Goal: Transaction & Acquisition: Purchase product/service

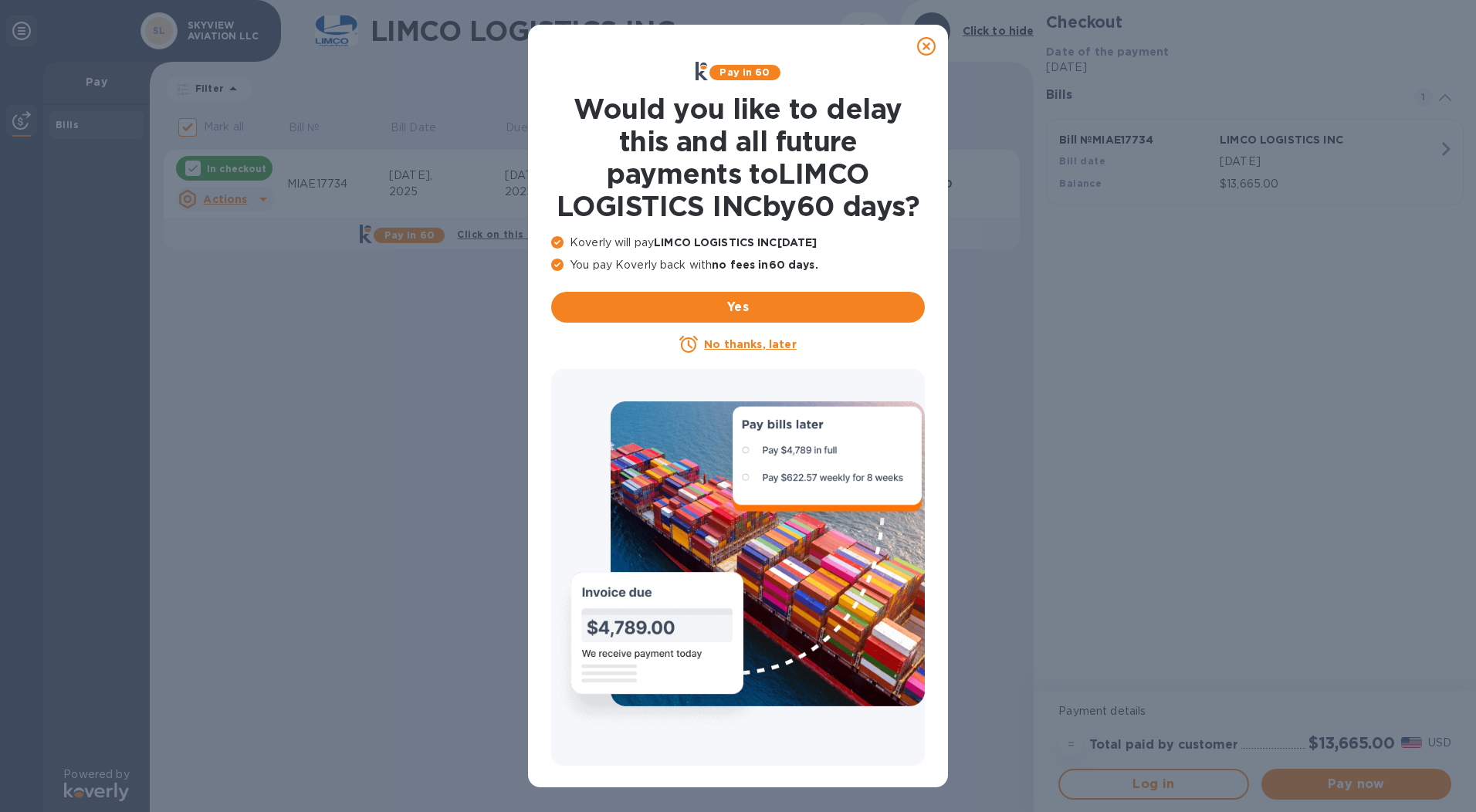
click at [924, 45] on icon at bounding box center [926, 47] width 19 height 19
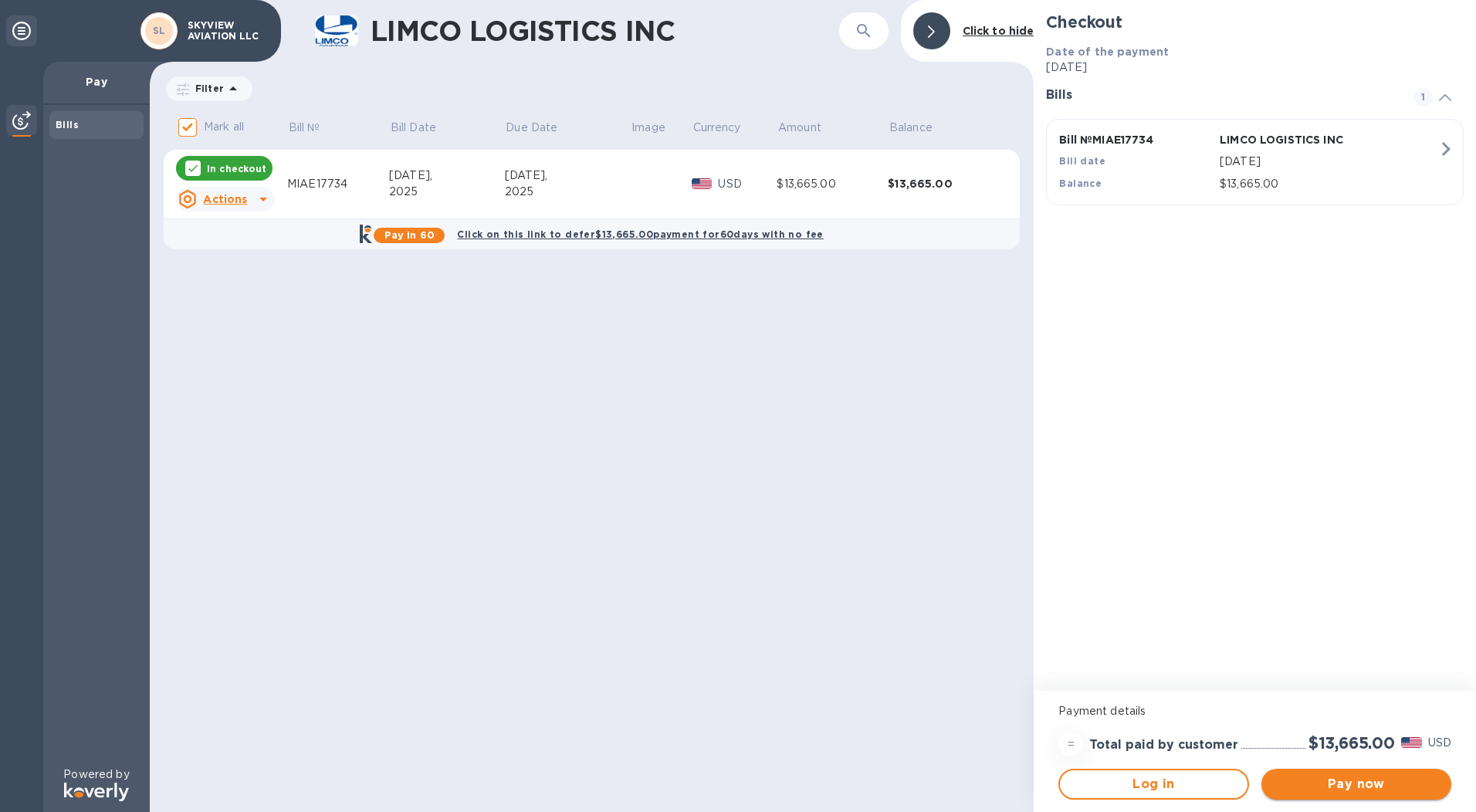
click at [1312, 778] on span "Pay now" at bounding box center [1356, 784] width 165 height 19
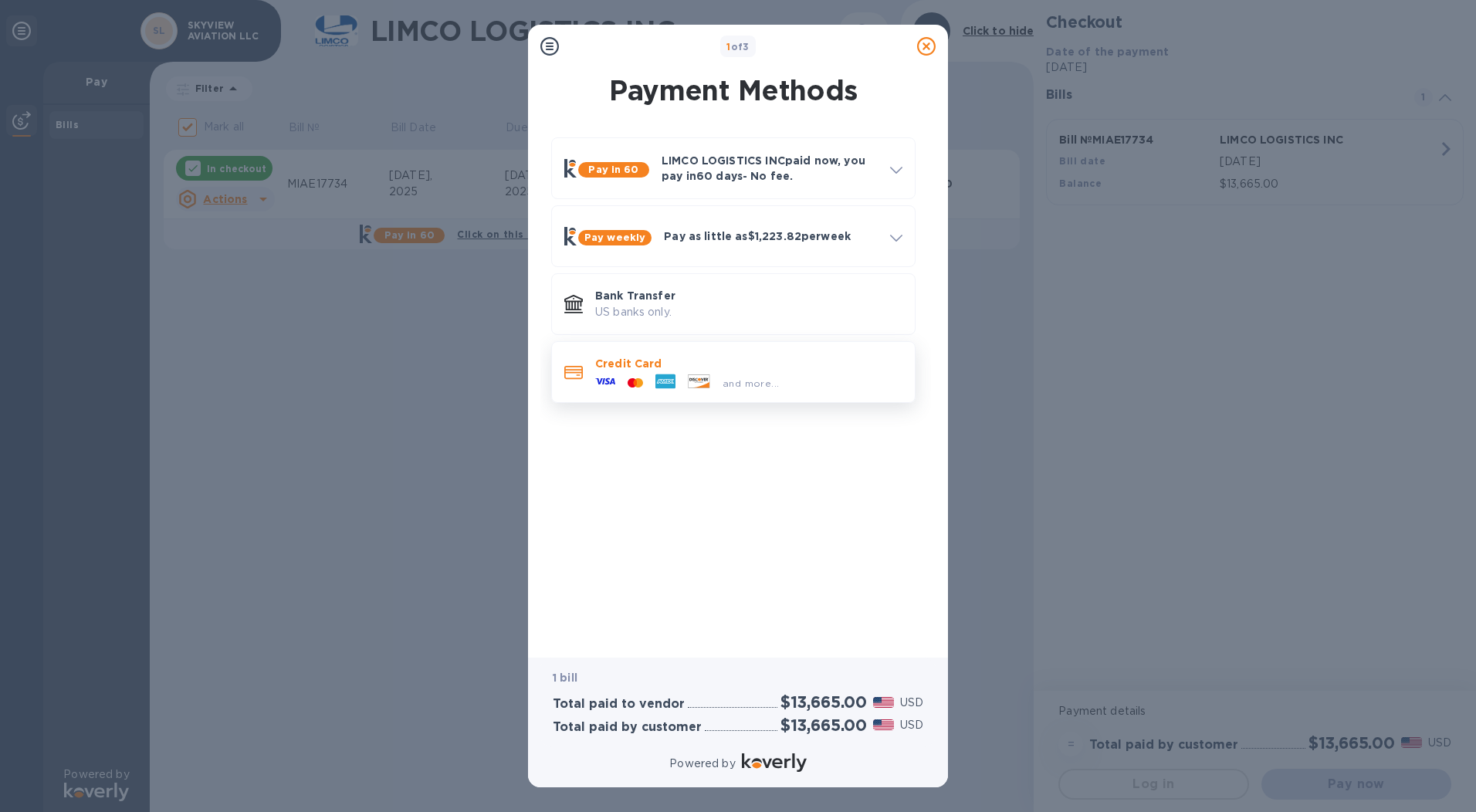
click at [634, 373] on div "and more..." at bounding box center [686, 383] width 196 height 23
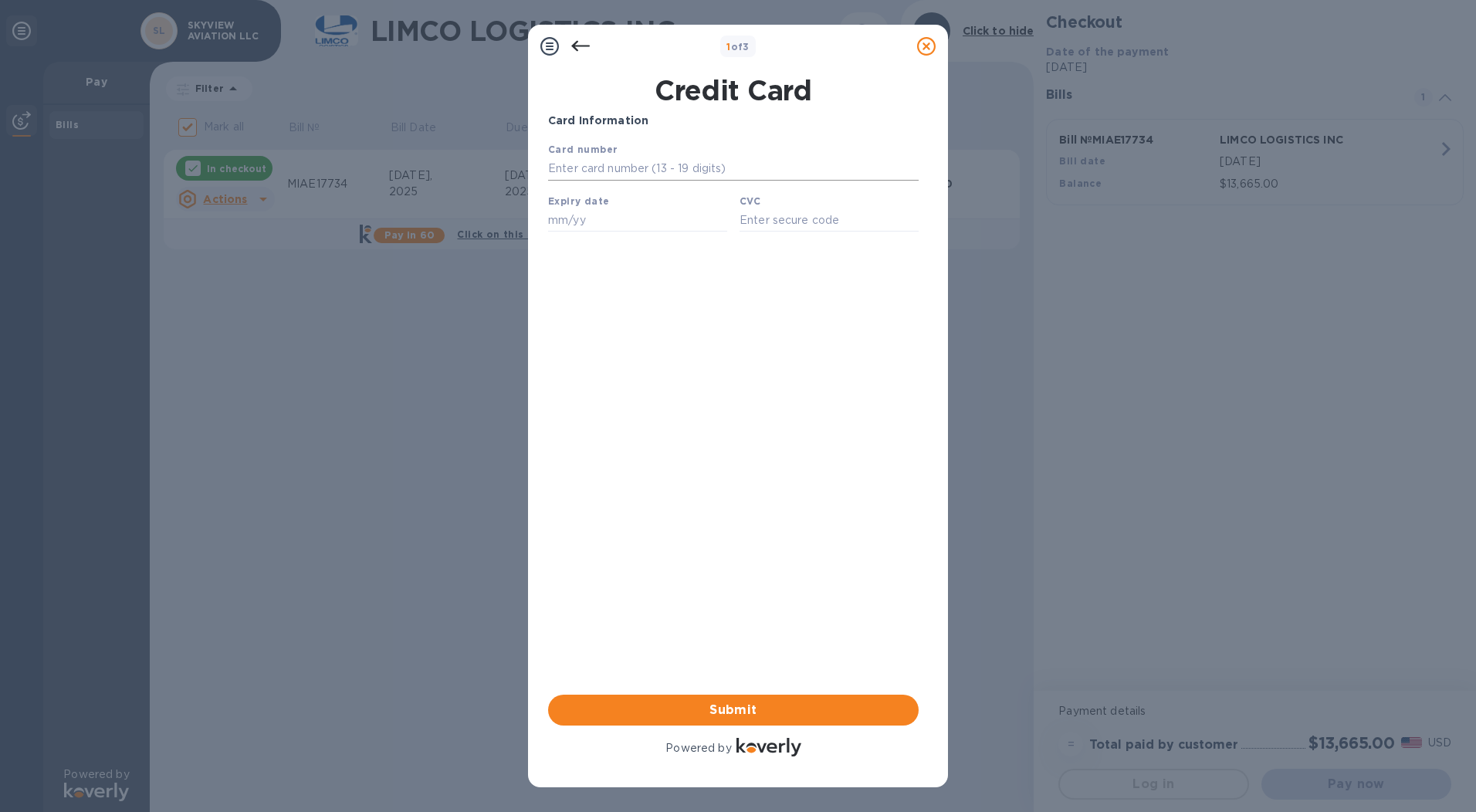
click at [561, 172] on input "text" at bounding box center [733, 169] width 370 height 23
type input "3716 1400 4251 005"
type input "09/29"
type input "7704"
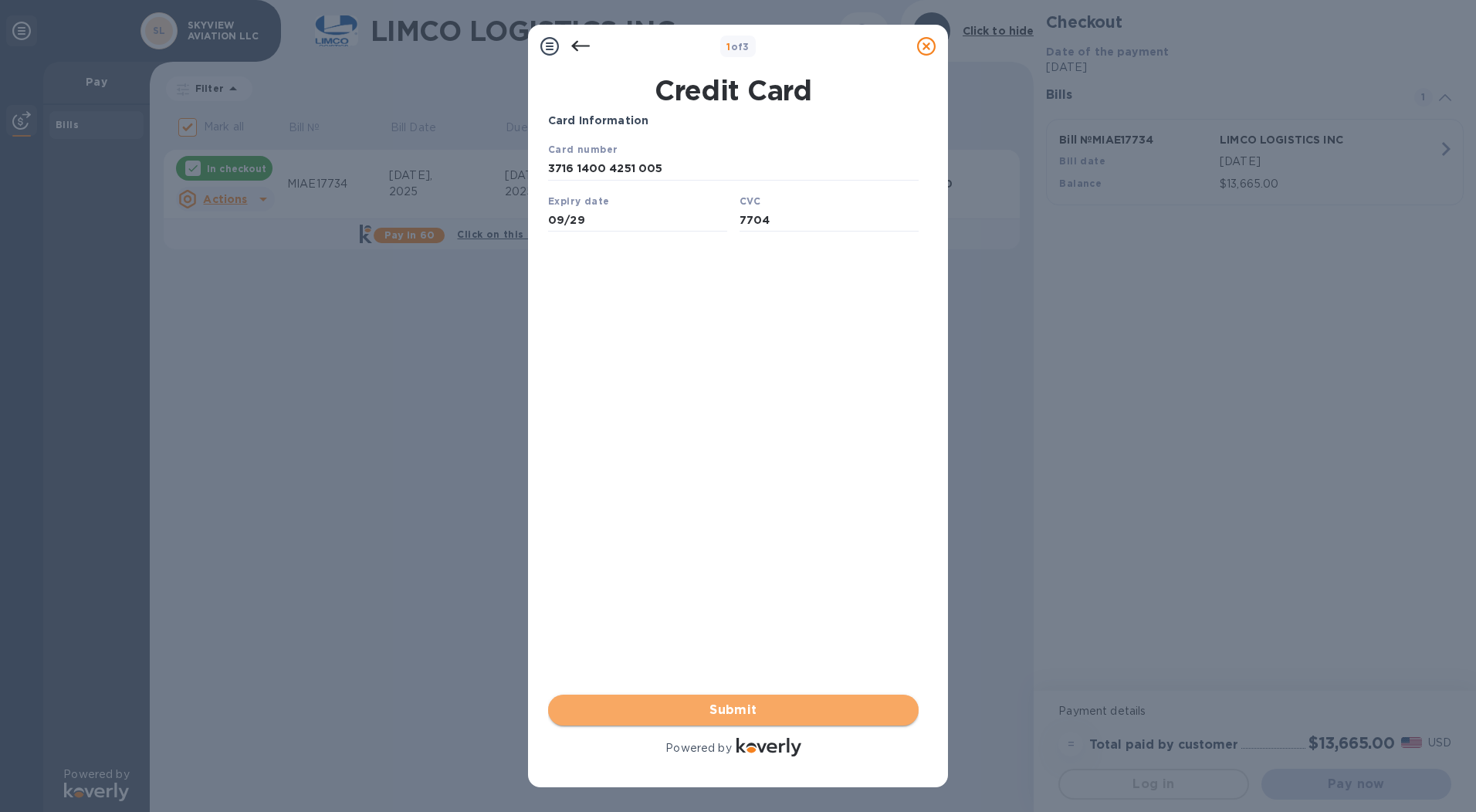
click at [743, 699] on button "Submit" at bounding box center [733, 710] width 370 height 31
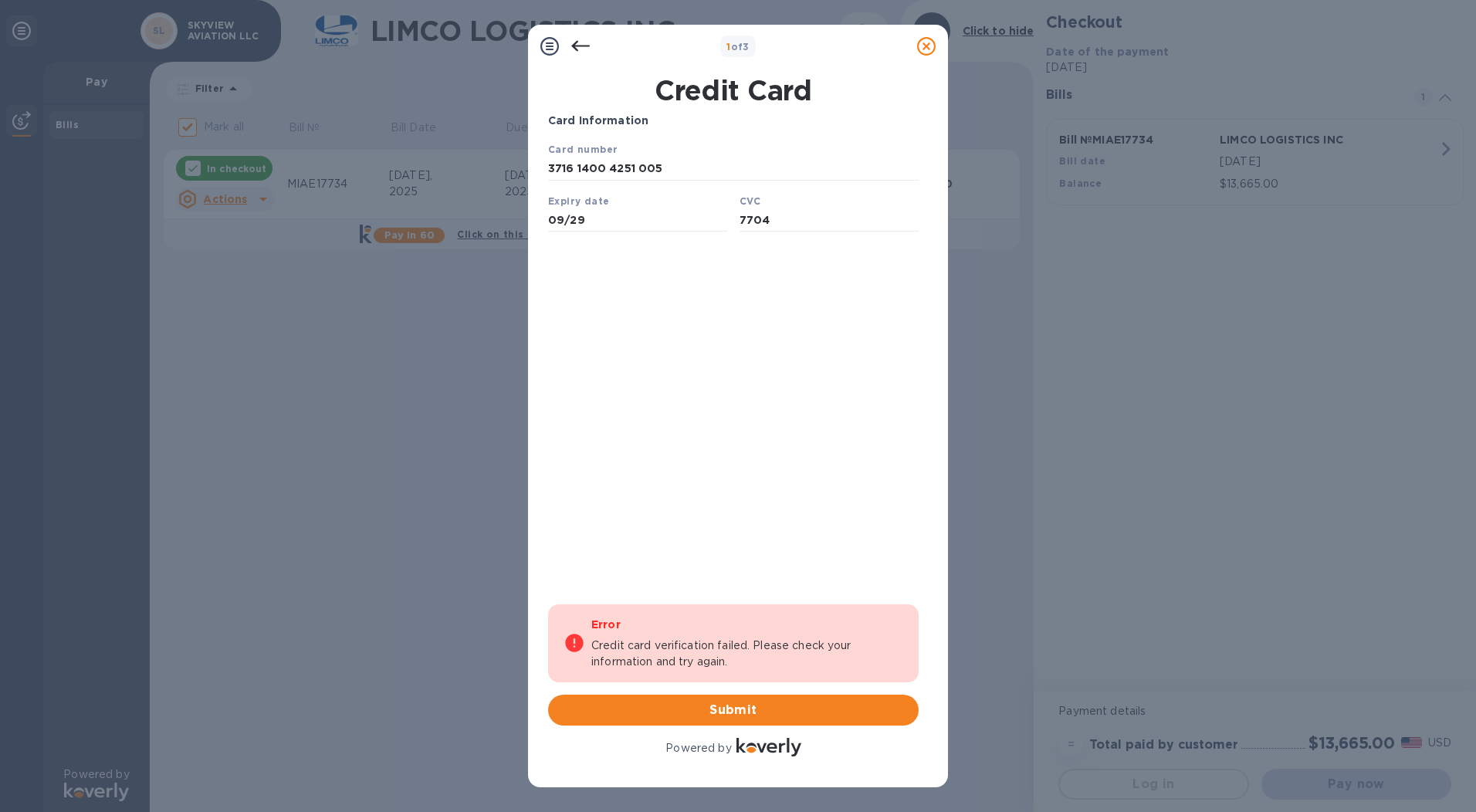
drag, startPoint x: 648, startPoint y: 168, endPoint x: 498, endPoint y: 180, distance: 150.5
click at [548, 180] on html "Card number 3716 1400 4251 005 Expiry date 09/29 CVC 7704 Save" at bounding box center [733, 193] width 370 height 102
type input "[CREDIT_CARD_NUMBER]"
click at [912, 467] on div "Card Information Your browser does not support iframes Error Credit card verifi…" at bounding box center [733, 435] width 370 height 647
click at [757, 709] on span "Submit" at bounding box center [733, 710] width 346 height 19
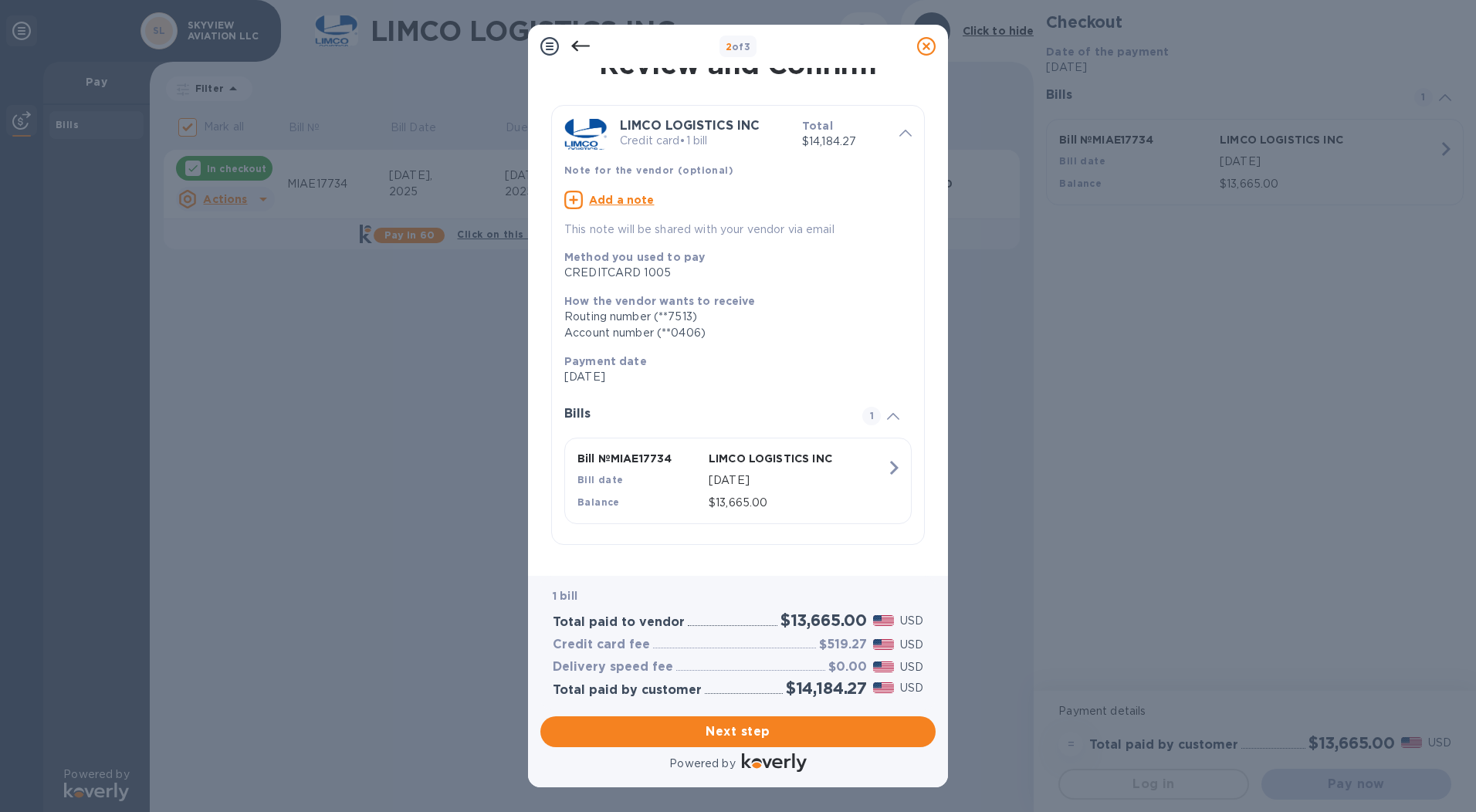
scroll to position [33, 0]
click at [738, 734] on span "Next step" at bounding box center [738, 731] width 370 height 19
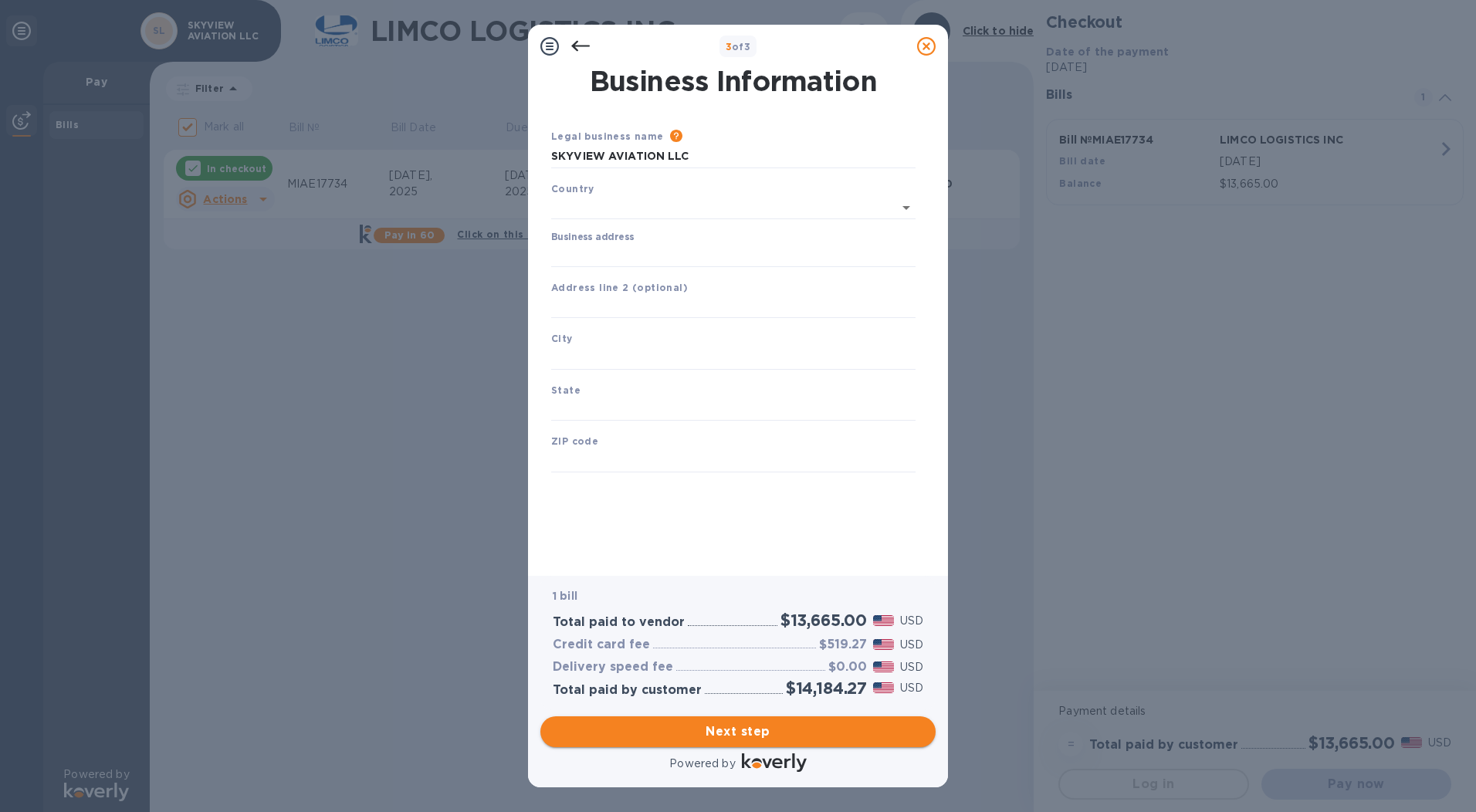
scroll to position [0, 0]
type input "[GEOGRAPHIC_DATA]"
click at [625, 255] on input "Business address" at bounding box center [733, 252] width 364 height 23
type input "[STREET_ADDRESS][PERSON_NAME]"
click at [620, 352] on input "text" at bounding box center [733, 355] width 364 height 23
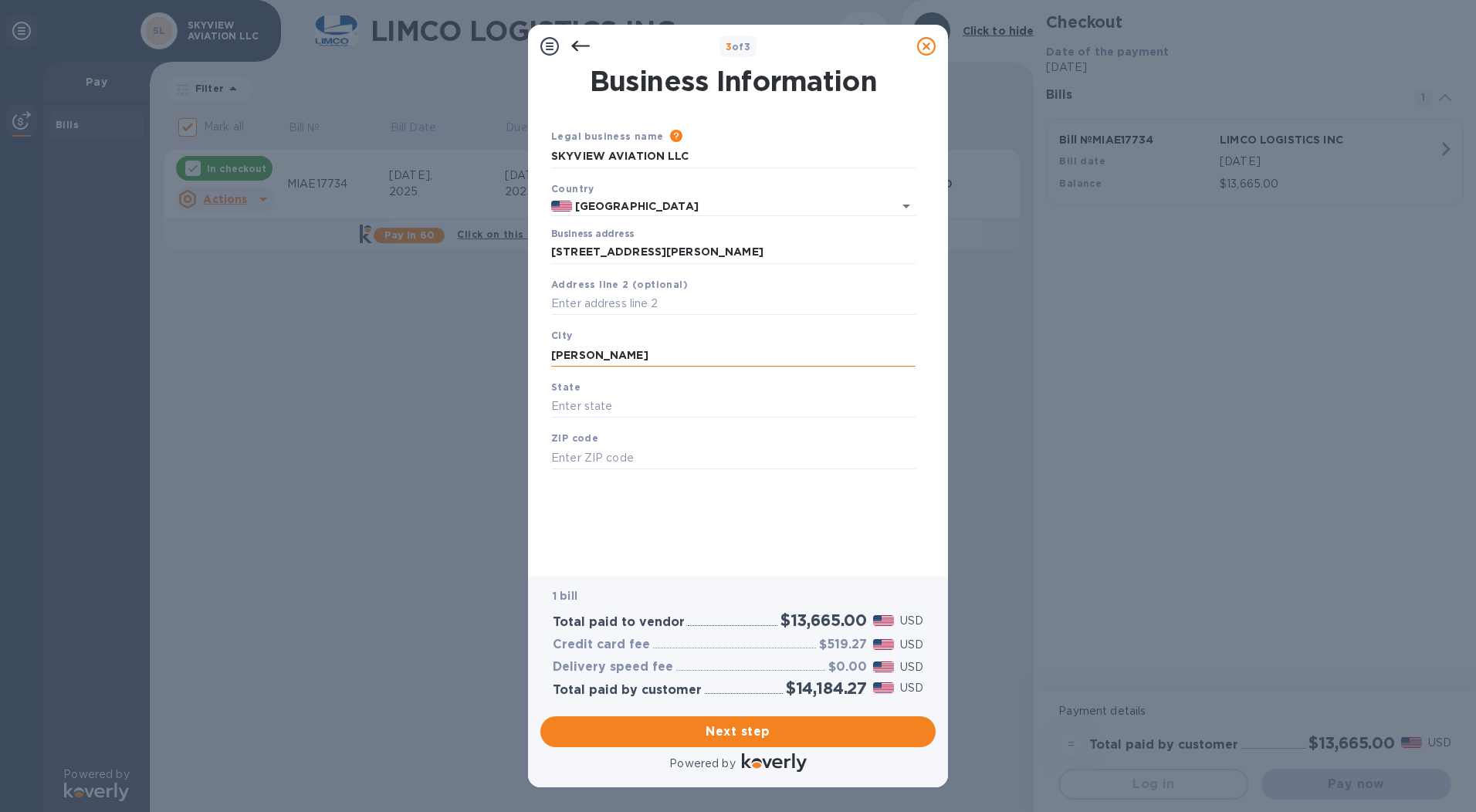
type input "[PERSON_NAME]"
type input "CA"
drag, startPoint x: 637, startPoint y: 464, endPoint x: 295, endPoint y: 446, distance: 342.5
click at [295, 446] on div "3 of 3 Business Information Legal business name Please provide the legal name t…" at bounding box center [738, 406] width 1476 height 812
type input "95377"
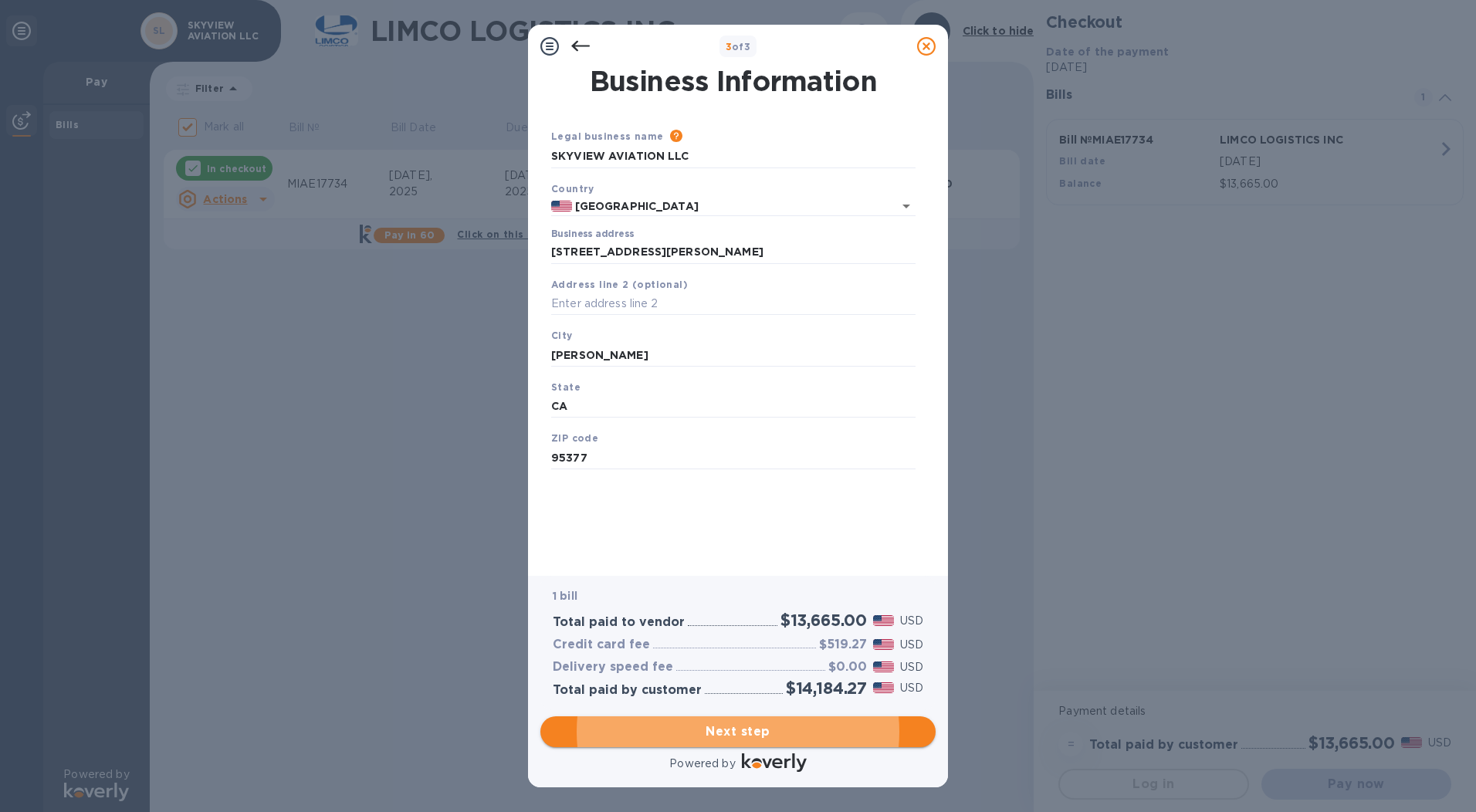
click at [744, 725] on span "Next step" at bounding box center [738, 731] width 370 height 19
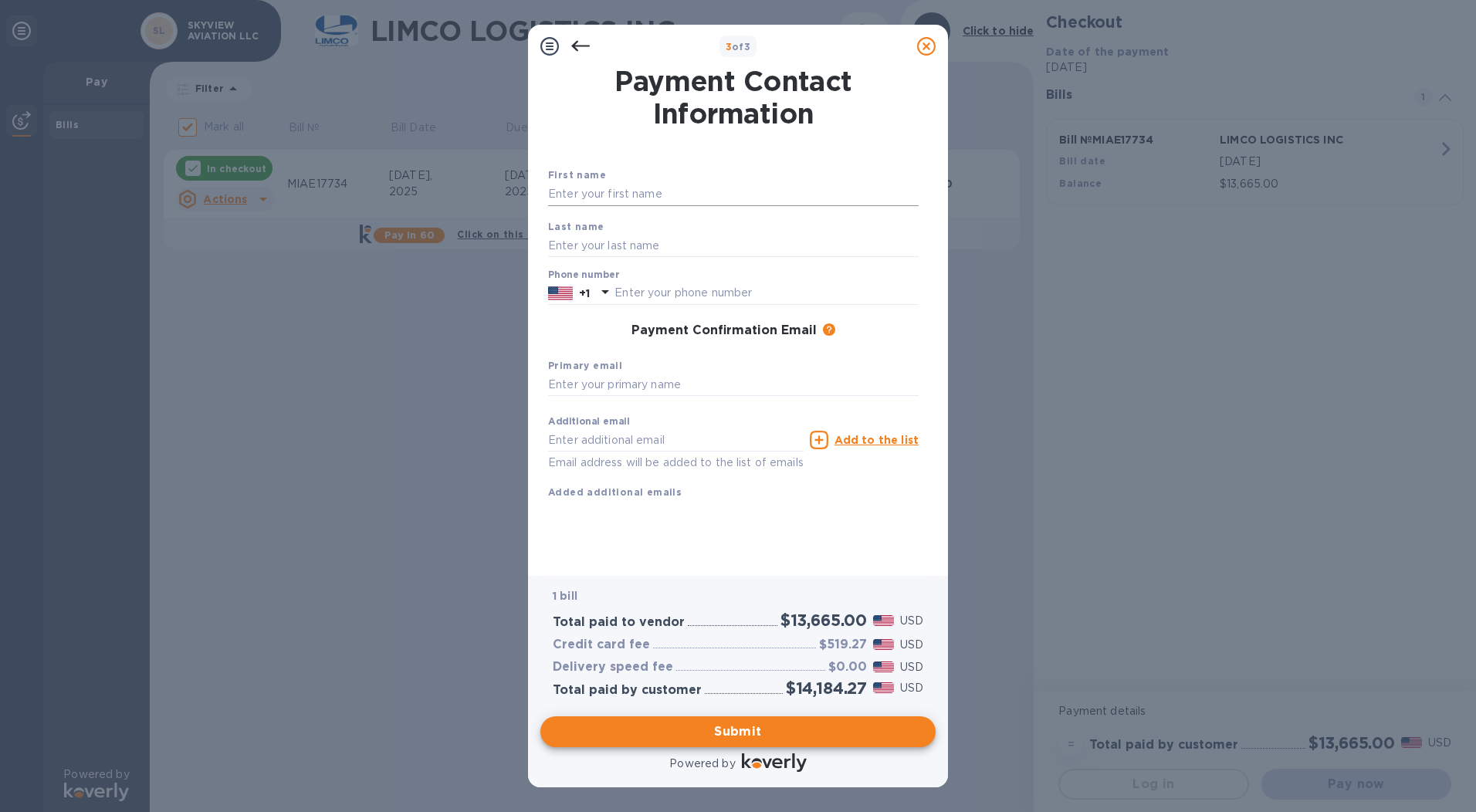
click at [576, 203] on input "text" at bounding box center [733, 195] width 370 height 23
type input "[PERSON_NAME]"
type input "Vyas"
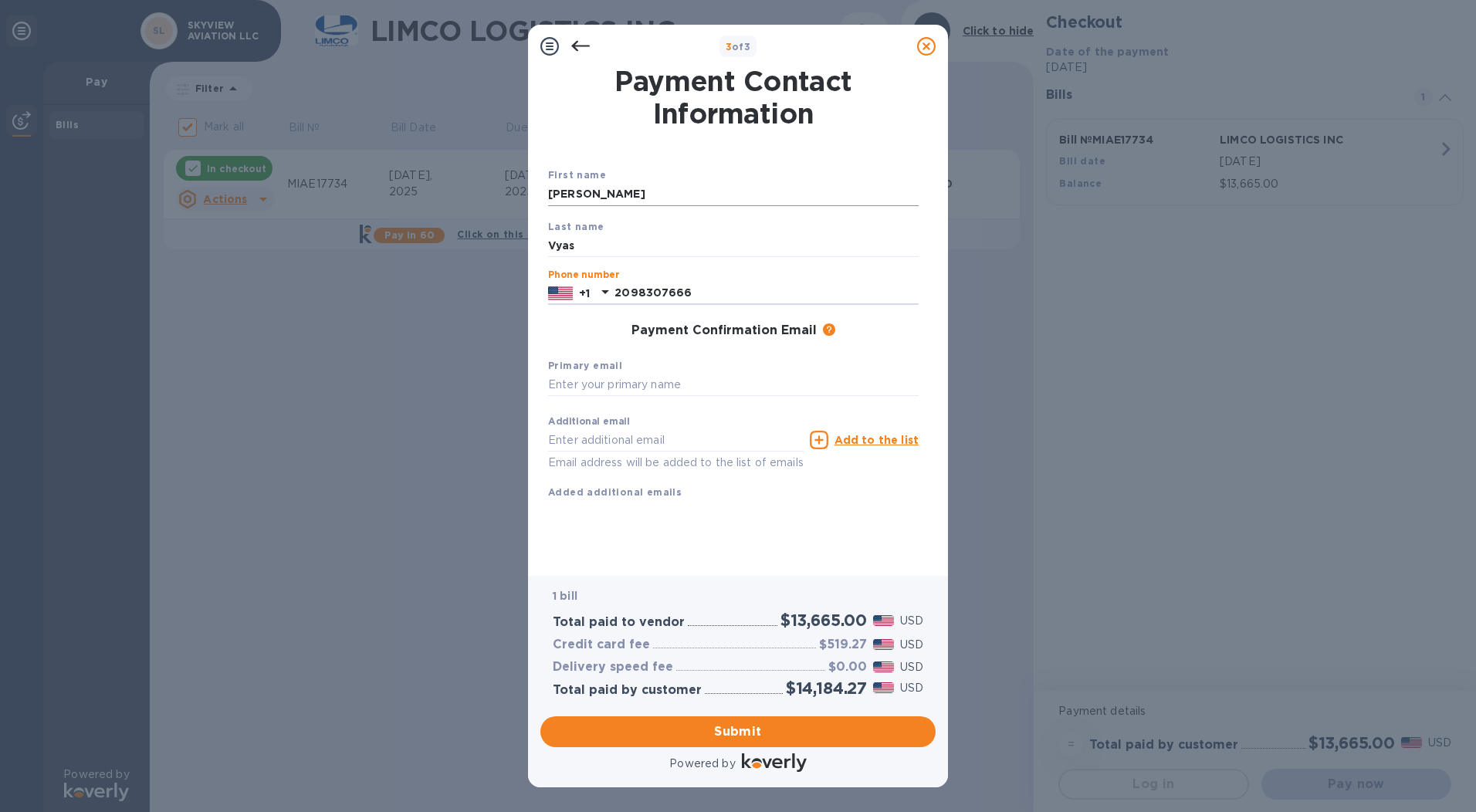
type input "2098307666"
type input "[EMAIL_ADDRESS][DOMAIN_NAME]"
type input "[PERSON_NAME][EMAIL_ADDRESS][DOMAIN_NAME]"
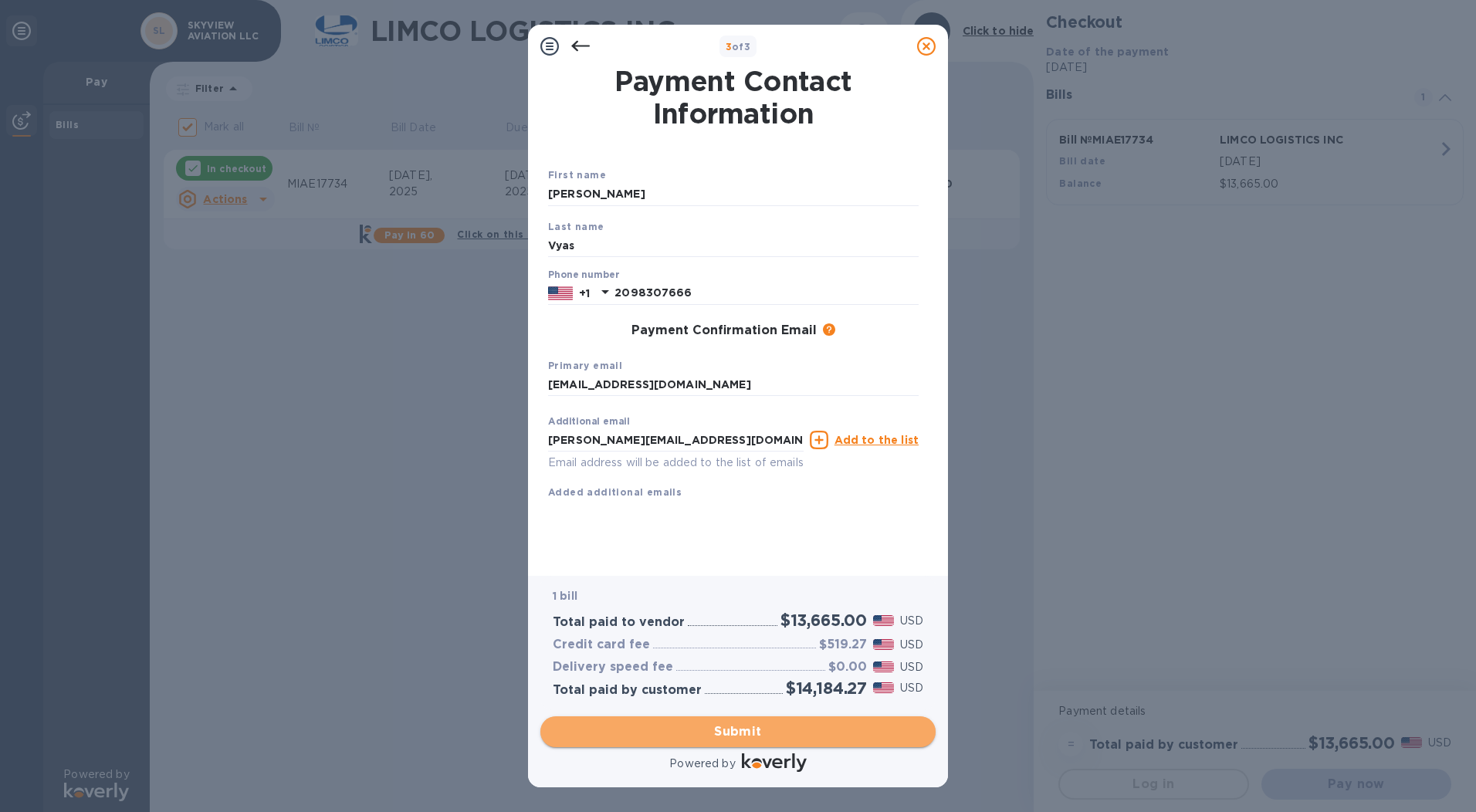
click at [705, 730] on span "Submit" at bounding box center [738, 731] width 370 height 19
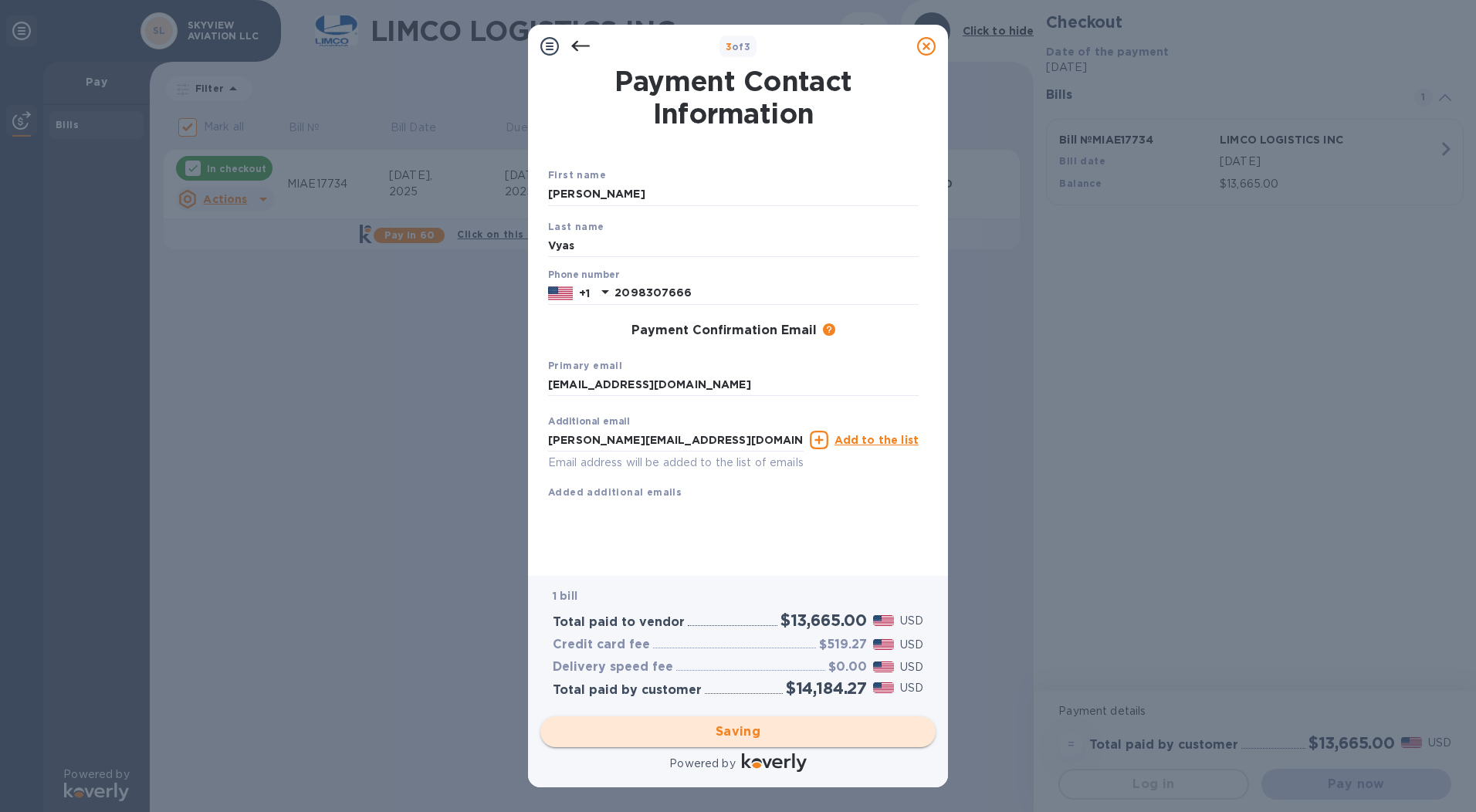
checkbox input "false"
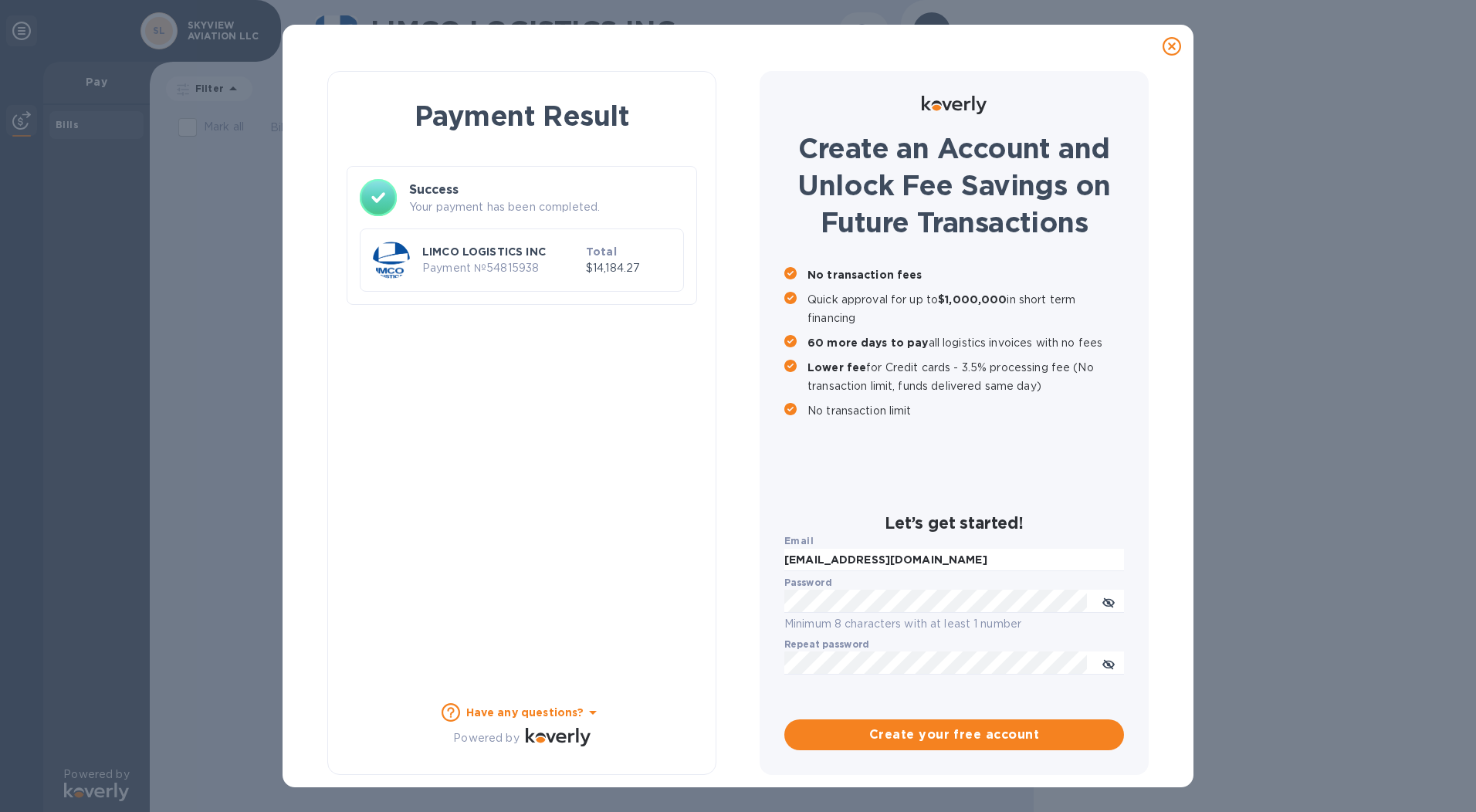
click at [444, 280] on div "LIMCO LOGISTICS INC Payment № 54815938 Total $14,184.27" at bounding box center [522, 260] width 304 height 43
click at [516, 376] on div "Payment Result Success Your payment has been completed. LIMCO LOGISTICS INC Pay…" at bounding box center [521, 422] width 389 height 704
